Goal: Task Accomplishment & Management: Complete application form

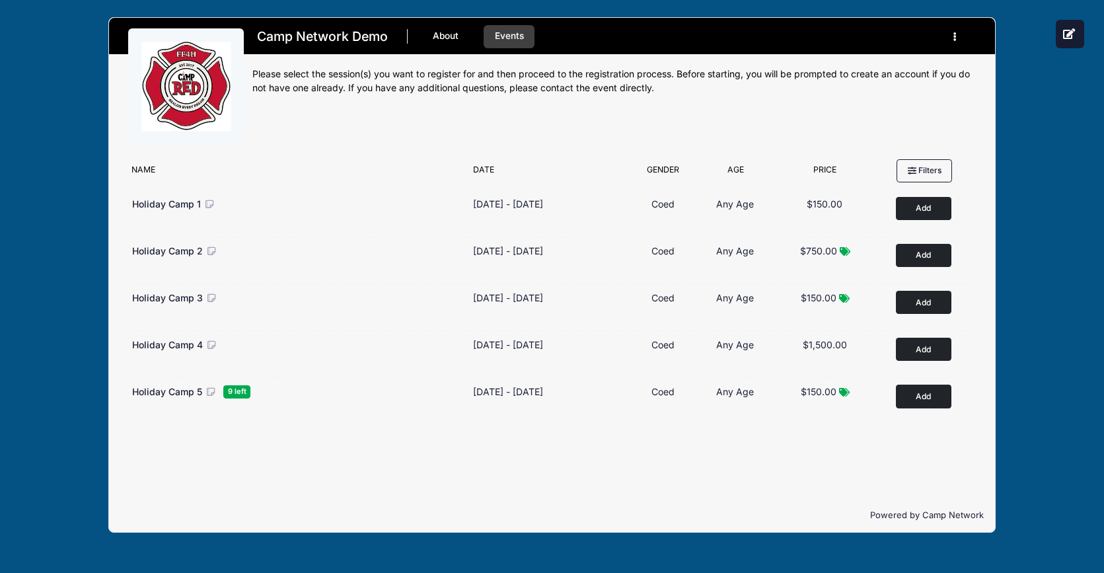
click at [92, 140] on div "Camp Network Demo About Events Register" at bounding box center [552, 275] width 1064 height 550
